Goal: Task Accomplishment & Management: Manage account settings

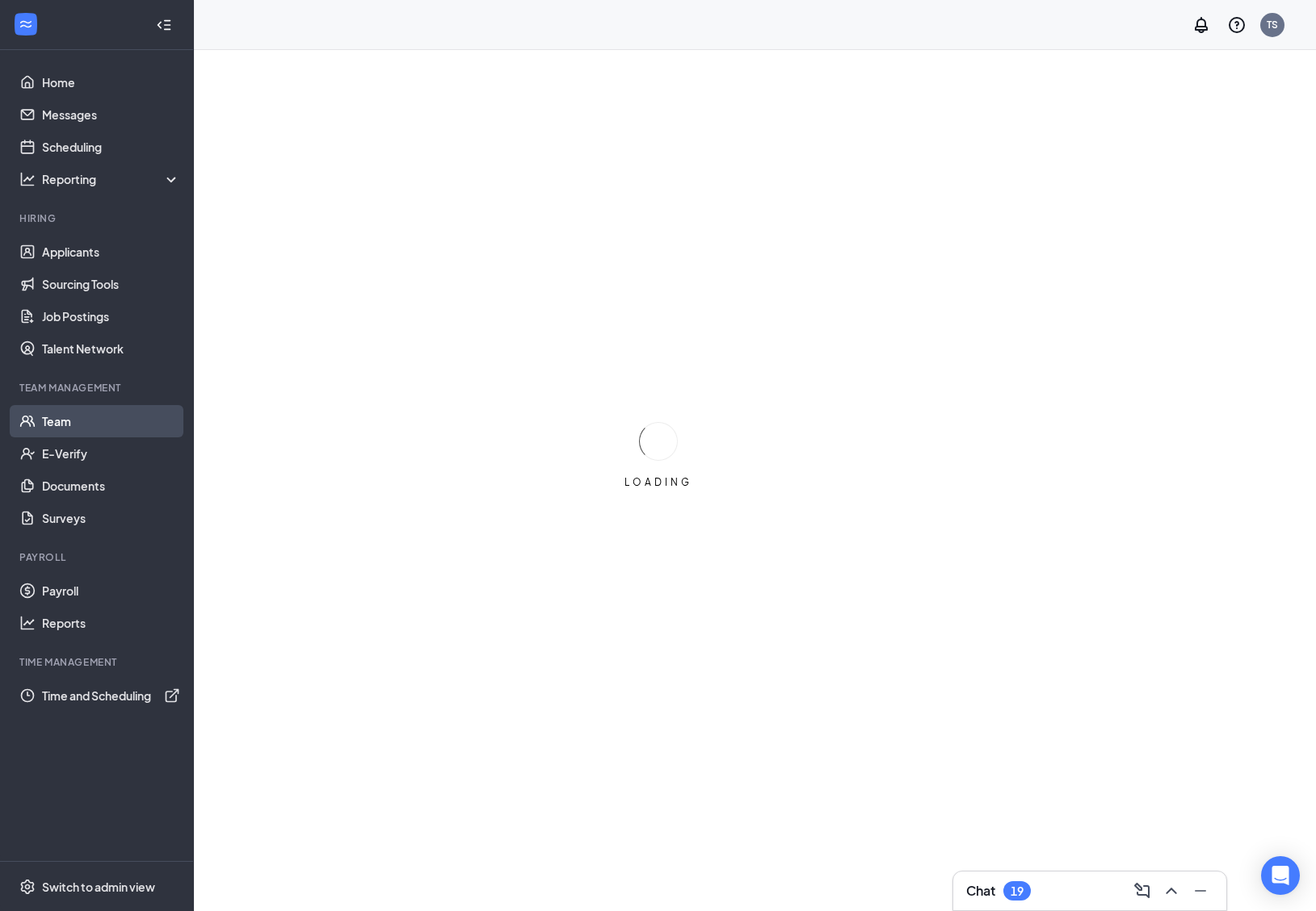
click at [43, 426] on link "Team" at bounding box center [111, 421] width 138 height 33
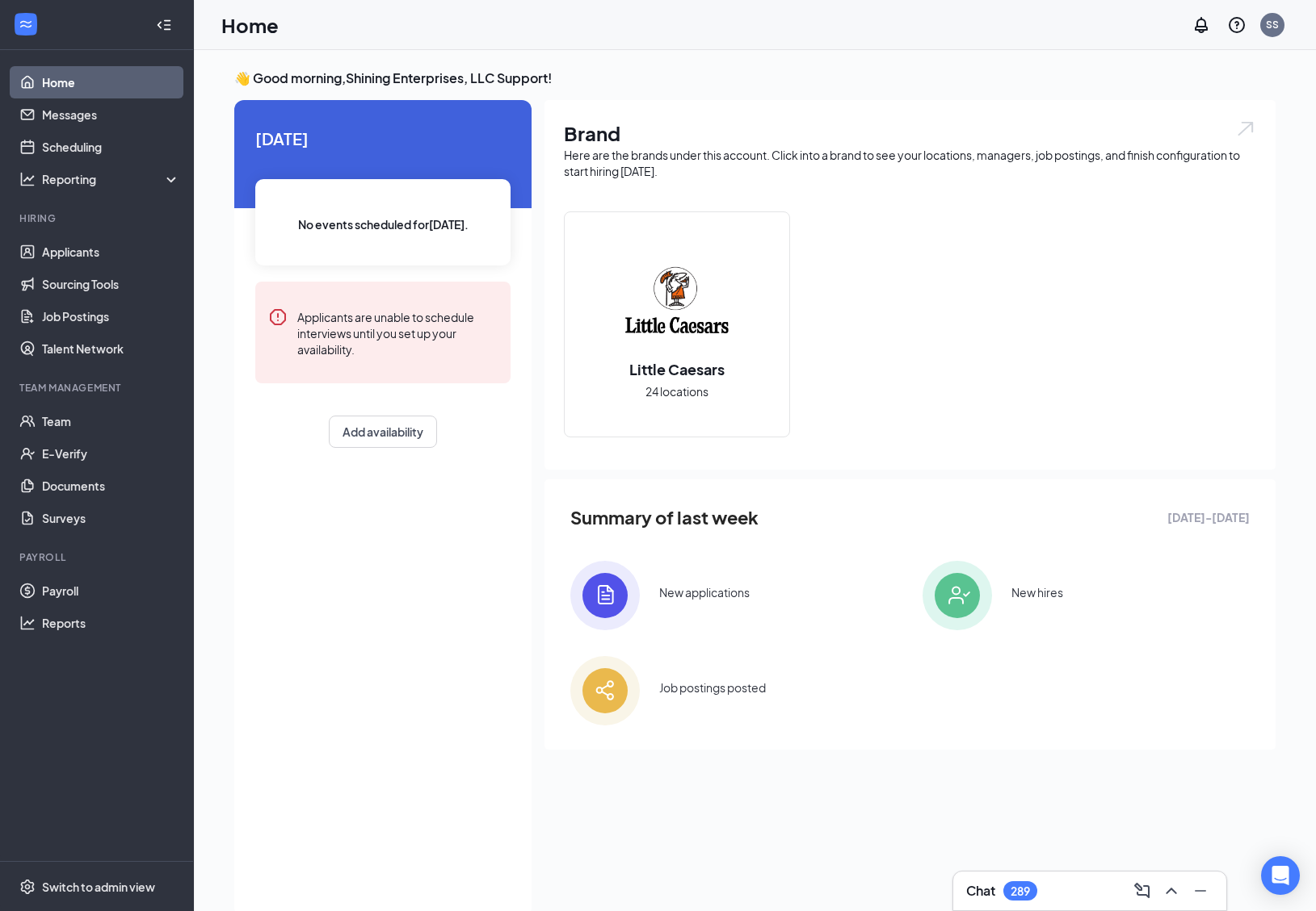
drag, startPoint x: 80, startPoint y: 418, endPoint x: 631, endPoint y: 39, distance: 668.8
click at [0, 0] on div "Home Messages Scheduling Reporting Hiring Applicants Sourcing Tools Job Posting…" at bounding box center [97, 456] width 194 height 911
click at [68, 585] on link "Payroll" at bounding box center [111, 590] width 138 height 33
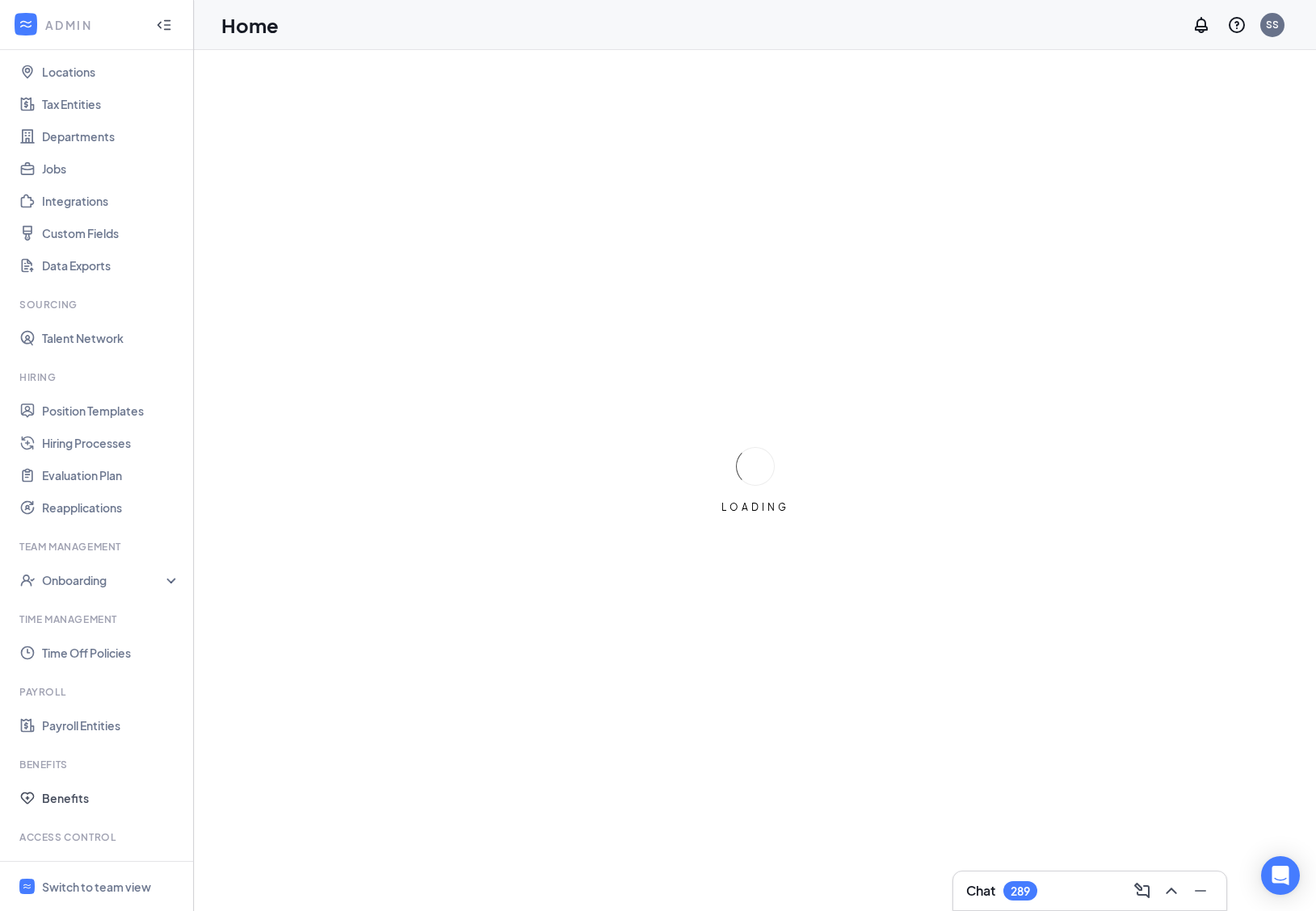
scroll to position [147, 0]
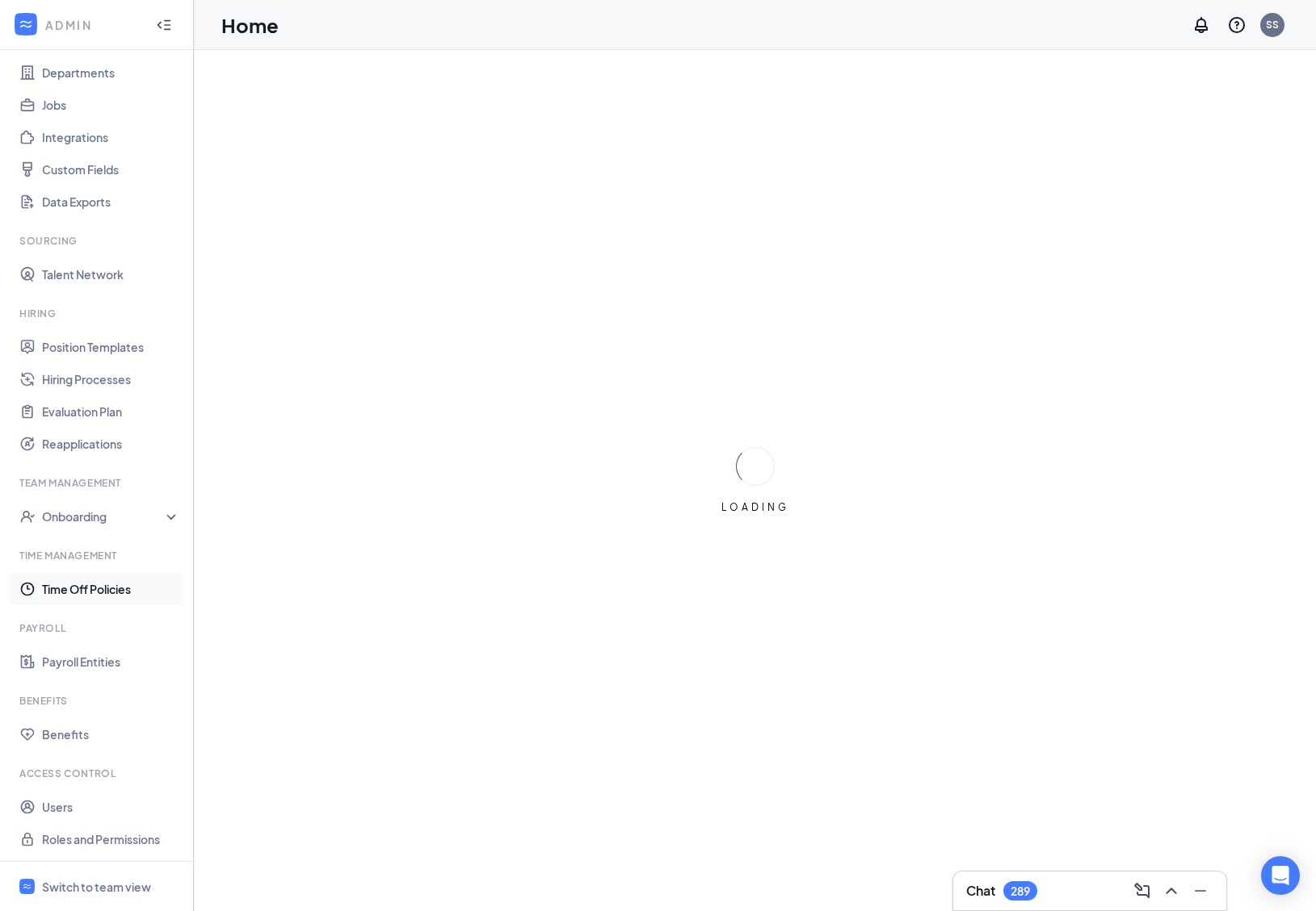
click at [121, 589] on link "Time Off Policies" at bounding box center [111, 589] width 138 height 33
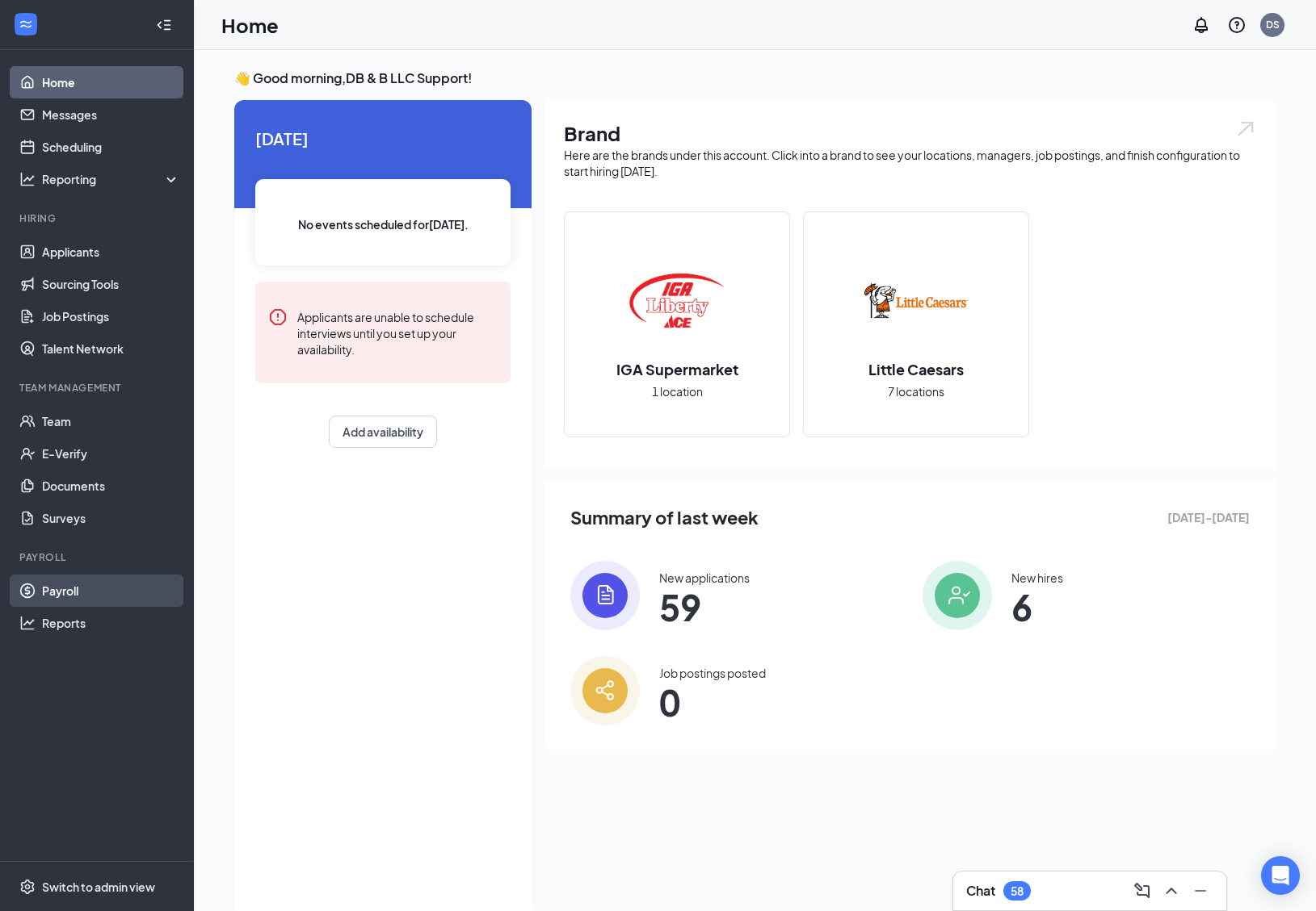
click at [101, 596] on link "Payroll" at bounding box center [111, 590] width 138 height 33
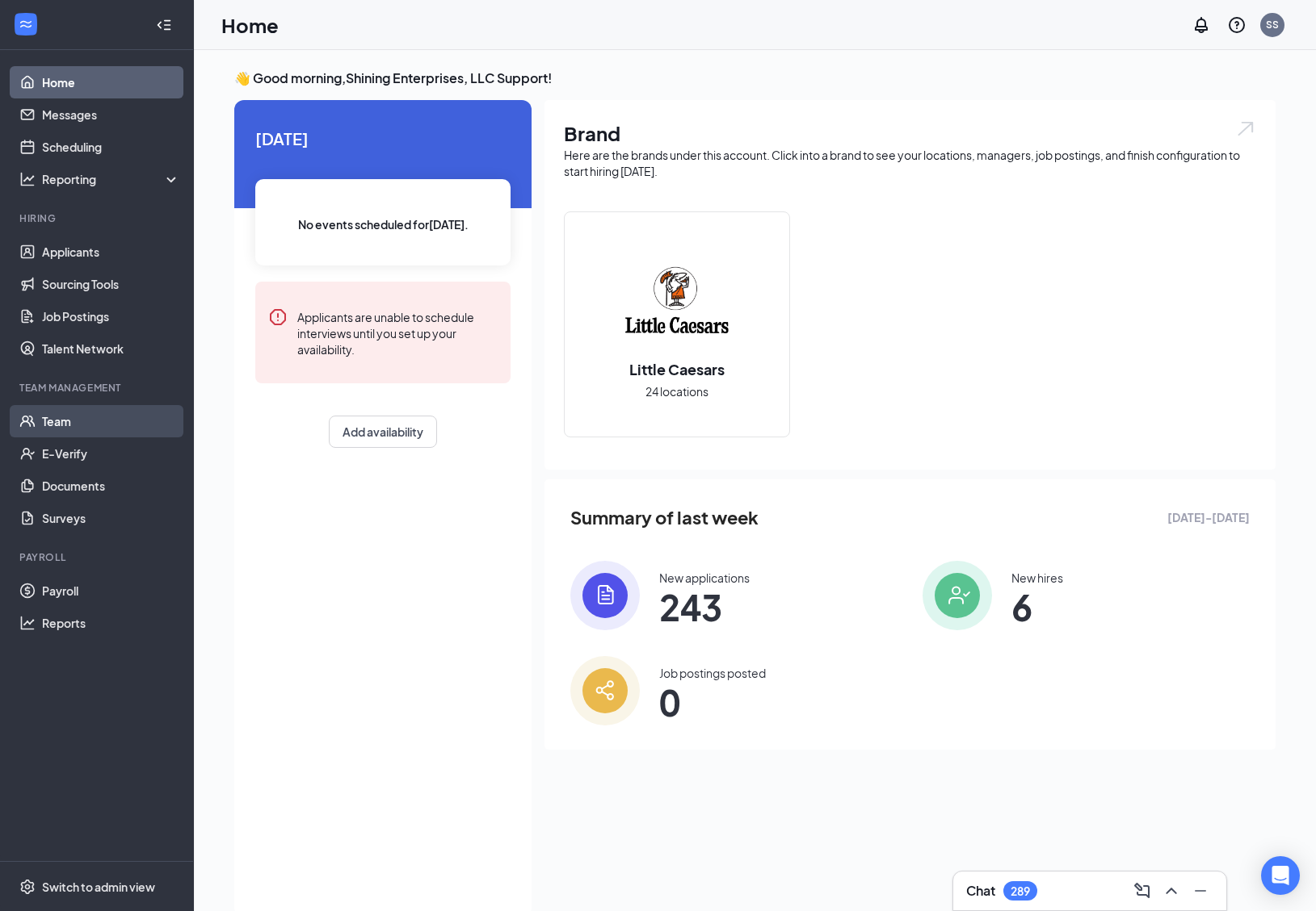
click at [72, 426] on link "Team" at bounding box center [111, 421] width 138 height 33
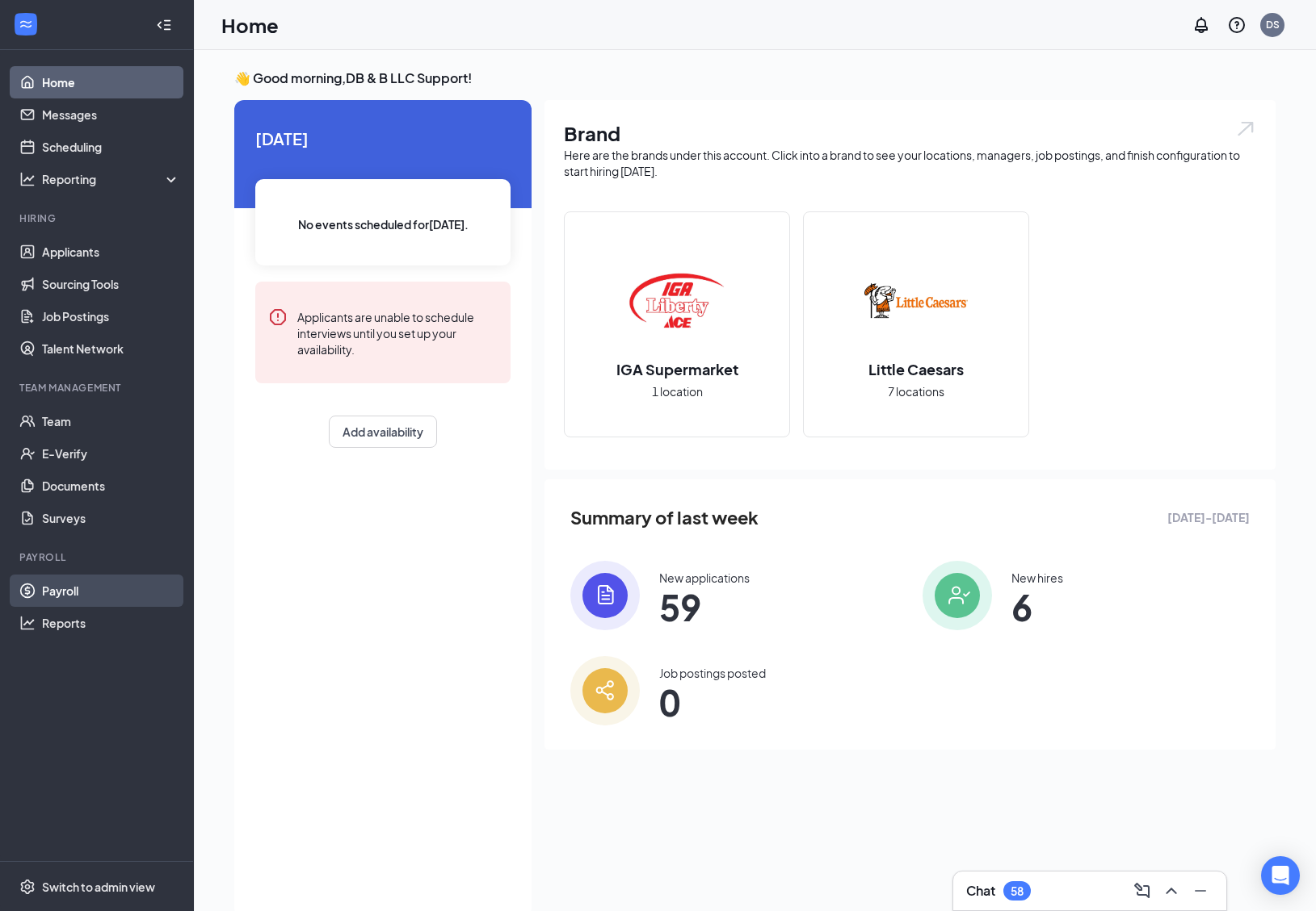
click at [101, 594] on link "Payroll" at bounding box center [111, 590] width 138 height 33
